Goal: Register for event/course

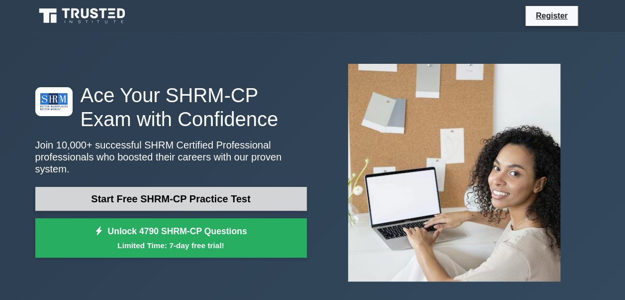
click at [189, 202] on link "Start Free SHRM-CP Practice Test" at bounding box center [171, 199] width 272 height 24
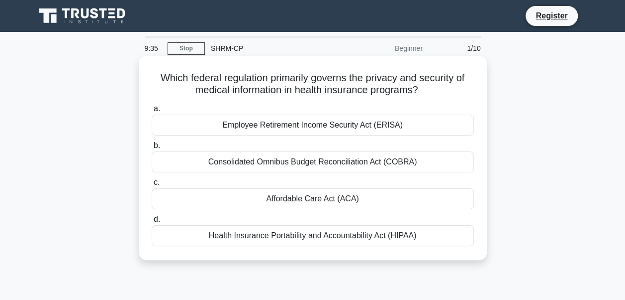
click at [238, 238] on div "Health Insurance Portability and Accountability Act (HIPAA)" at bounding box center [313, 235] width 322 height 21
click at [152, 222] on input "d. Health Insurance Portability and Accountability Act (HIPAA)" at bounding box center [152, 219] width 0 height 6
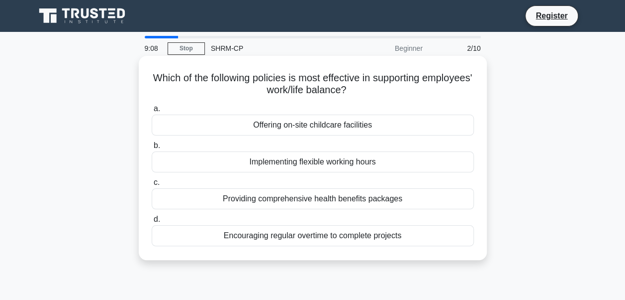
click at [314, 161] on div "Implementing flexible working hours" at bounding box center [313, 161] width 322 height 21
click at [152, 149] on input "b. Implementing flexible working hours" at bounding box center [152, 145] width 0 height 6
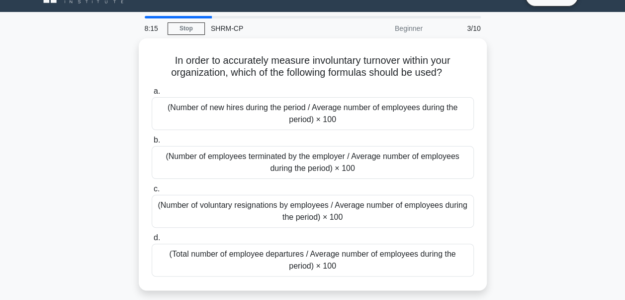
scroll to position [40, 0]
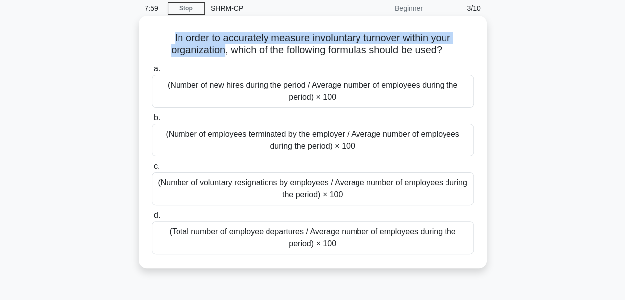
drag, startPoint x: 167, startPoint y: 40, endPoint x: 219, endPoint y: 53, distance: 53.9
click at [219, 53] on h5 "In order to accurately measure involuntary turnover within your organization, w…" at bounding box center [313, 44] width 324 height 25
copy h5 "In order to accurately measure involuntary turnover within your organization"
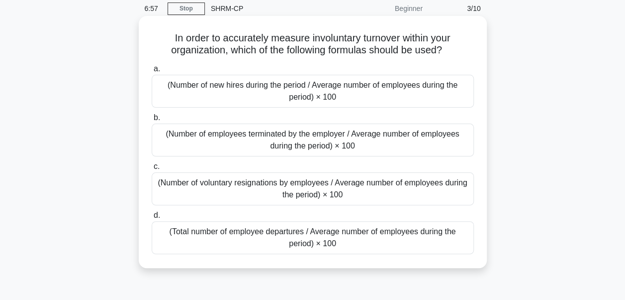
click at [305, 137] on div "(Number of employees terminated by the employer / Average number of employees d…" at bounding box center [313, 139] width 322 height 33
click at [152, 121] on input "b. (Number of employees terminated by the employer / Average number of employee…" at bounding box center [152, 117] width 0 height 6
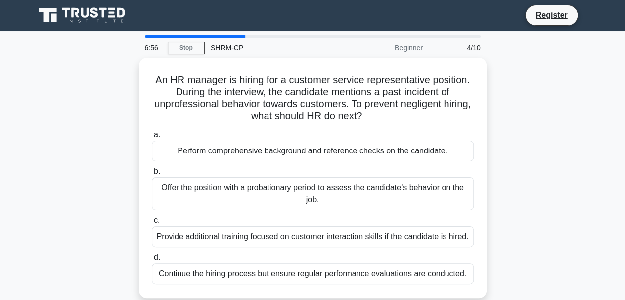
scroll to position [0, 0]
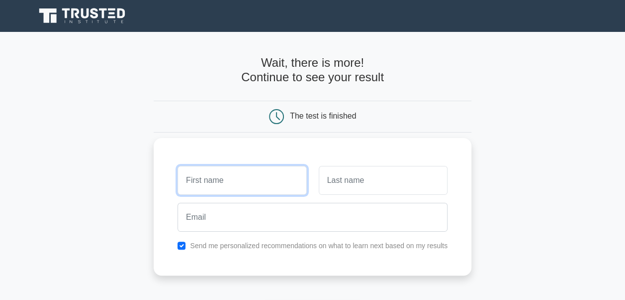
click at [229, 178] on input "text" at bounding box center [242, 180] width 129 height 29
type input "[PERSON_NAME]"
type input "Younis"
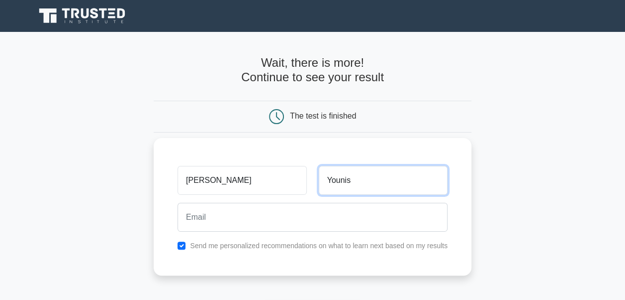
type input "[EMAIL_ADDRESS][DOMAIN_NAME]"
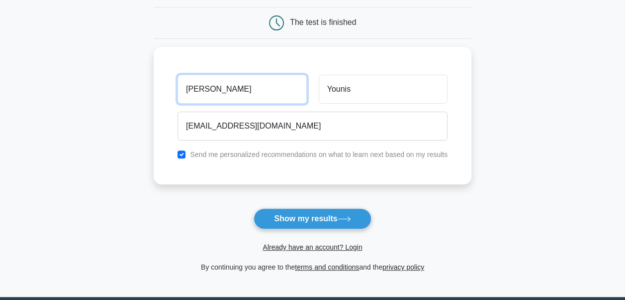
scroll to position [100, 0]
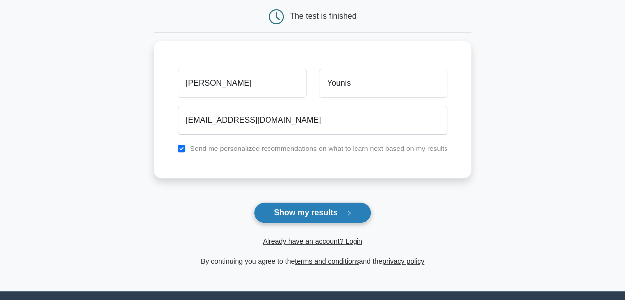
click at [321, 209] on button "Show my results" at bounding box center [312, 212] width 117 height 21
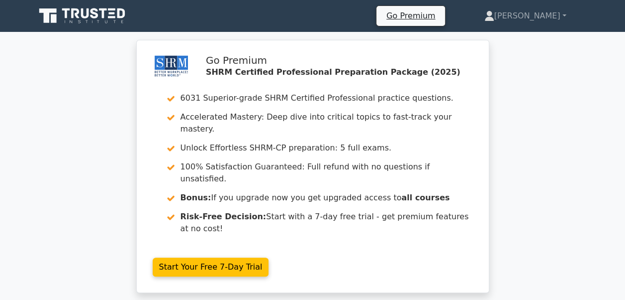
click at [536, 159] on div "Go Premium SHRM Certified Professional Preparation Package (2025) 6031 Superior…" at bounding box center [312, 172] width 625 height 264
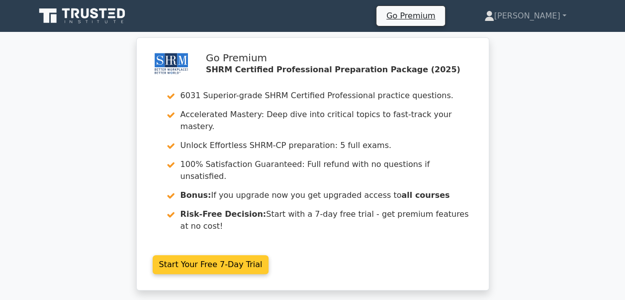
click at [209, 255] on link "Start Your Free 7-Day Trial" at bounding box center [211, 264] width 116 height 19
